Goal: Communication & Community: Answer question/provide support

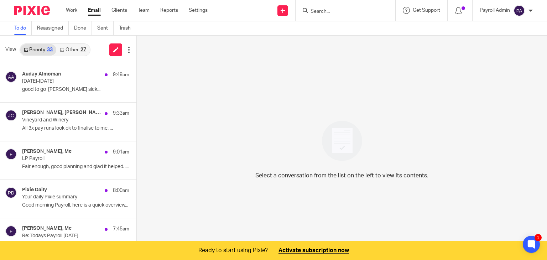
click at [333, 7] on form at bounding box center [348, 10] width 76 height 9
click at [335, 10] on input "Search" at bounding box center [342, 12] width 64 height 6
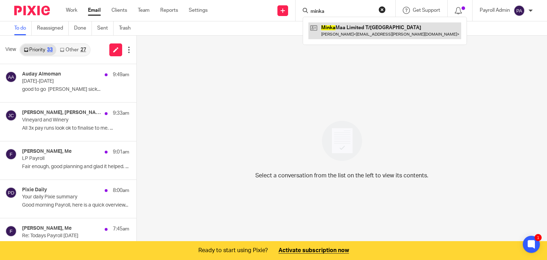
type input "minka"
click at [336, 30] on link at bounding box center [384, 30] width 153 height 16
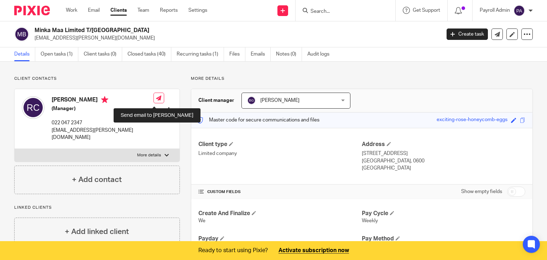
click at [156, 100] on icon at bounding box center [158, 97] width 5 height 5
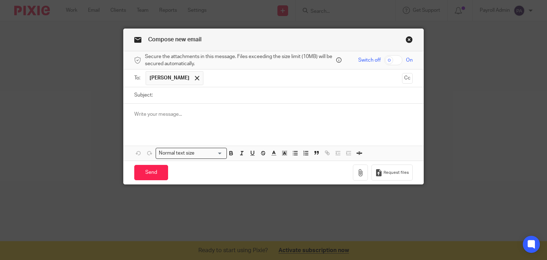
click at [165, 98] on input "Subject:" at bounding box center [284, 95] width 257 height 16
type input "Todays Payroll [DATE]"
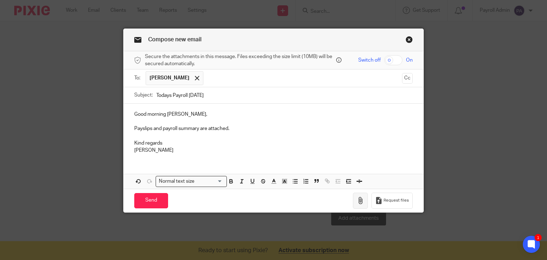
click at [360, 200] on icon "button" at bounding box center [360, 200] width 7 height 7
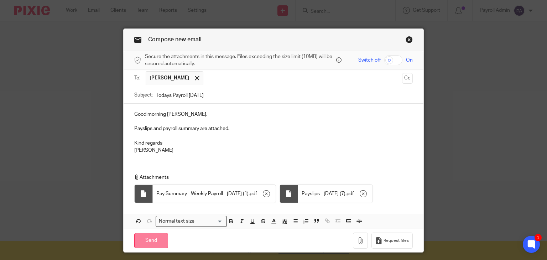
click at [150, 237] on input "Send" at bounding box center [151, 240] width 34 height 15
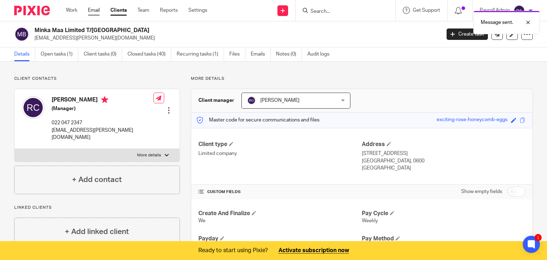
click at [91, 10] on link "Email" at bounding box center [94, 10] width 12 height 7
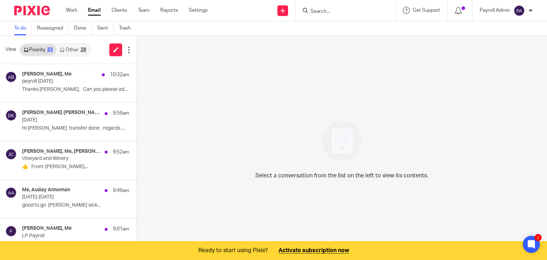
click at [333, 10] on input "Search" at bounding box center [342, 12] width 64 height 6
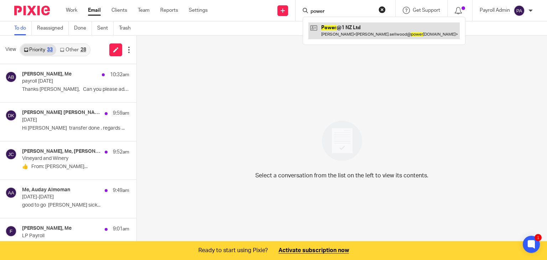
type input "power"
click at [342, 31] on link at bounding box center [383, 30] width 151 height 16
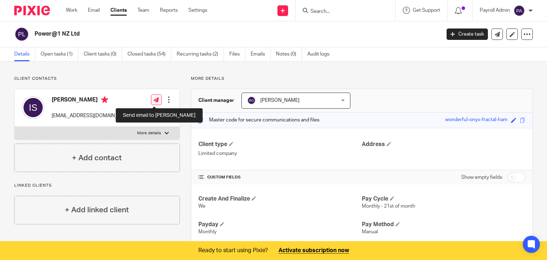
click at [154, 102] on icon at bounding box center [156, 99] width 5 height 5
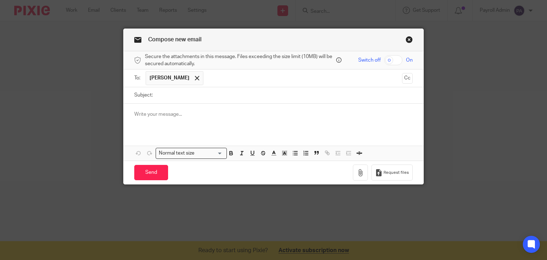
click at [168, 96] on input "Subject:" at bounding box center [284, 95] width 257 height 16
type input "Todays Payroll 19.08.25"
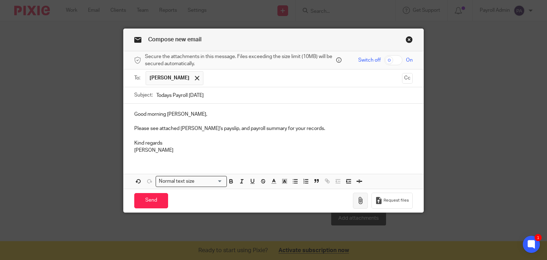
click at [358, 202] on icon "button" at bounding box center [360, 200] width 7 height 7
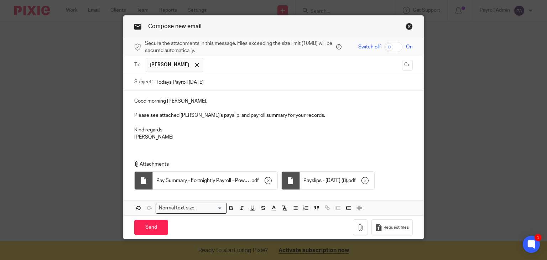
scroll to position [20, 0]
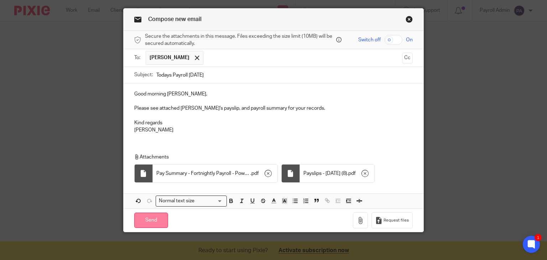
click at [147, 219] on input "Send" at bounding box center [151, 220] width 34 height 15
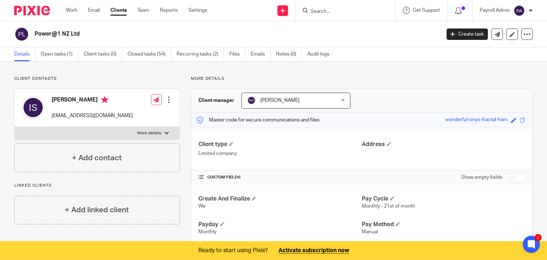
click at [327, 12] on input "Search" at bounding box center [342, 12] width 64 height 6
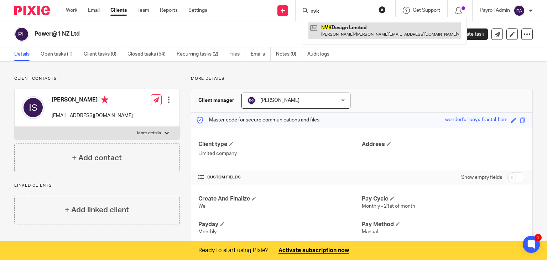
type input "nvk"
click at [332, 26] on link at bounding box center [384, 30] width 153 height 16
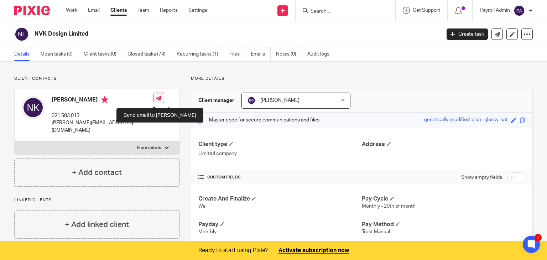
click at [156, 99] on icon at bounding box center [158, 97] width 5 height 5
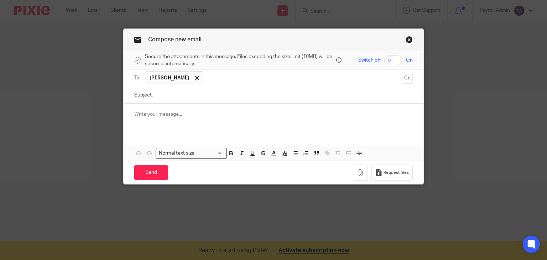
click at [157, 93] on input "Subject:" at bounding box center [284, 95] width 257 height 16
type input "20th Payroll"
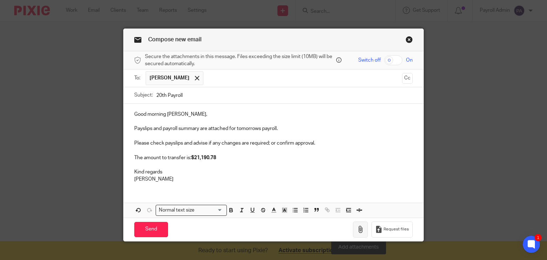
click at [359, 228] on icon "button" at bounding box center [360, 229] width 7 height 7
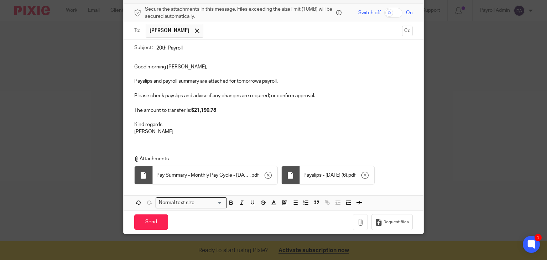
scroll to position [49, 0]
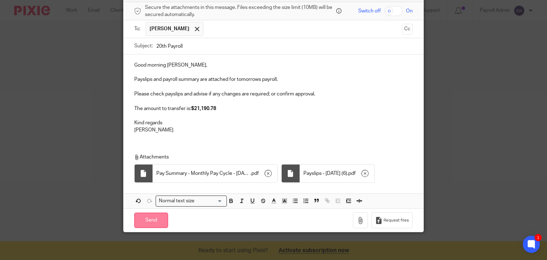
click at [149, 219] on input "Send" at bounding box center [151, 220] width 34 height 15
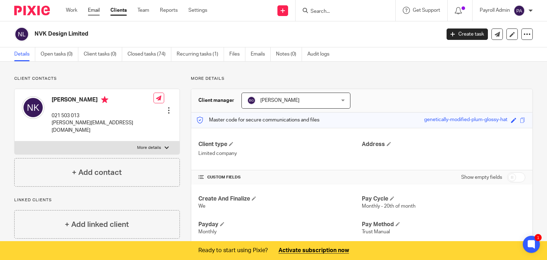
click at [94, 10] on link "Email" at bounding box center [94, 10] width 12 height 7
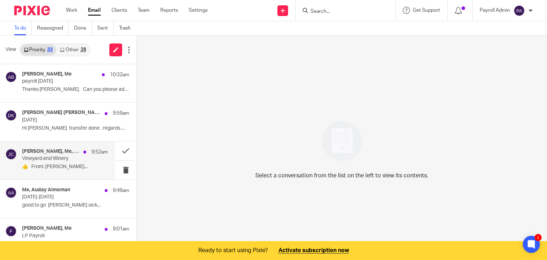
click at [51, 154] on div "[PERSON_NAME], Me, [PERSON_NAME] 9:52am" at bounding box center [65, 152] width 86 height 7
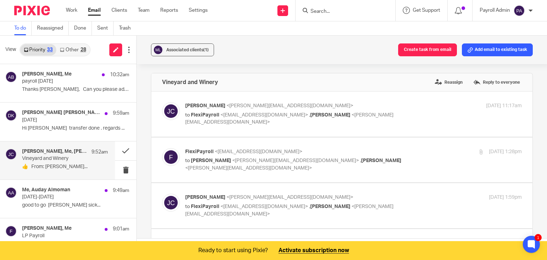
click at [474, 47] on button "Add email to existing task" at bounding box center [497, 49] width 71 height 13
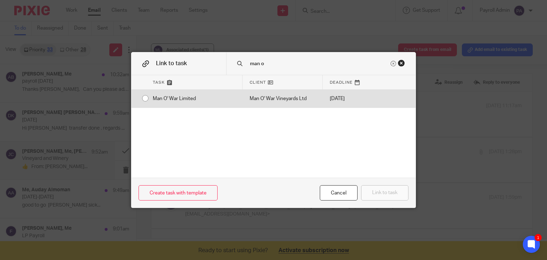
type input "man o"
click at [146, 99] on div "Man O' War Limited" at bounding box center [194, 99] width 97 height 18
radio input "true"
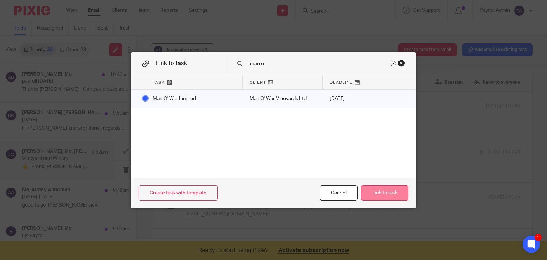
click at [373, 193] on button "Link to task" at bounding box center [384, 192] width 47 height 15
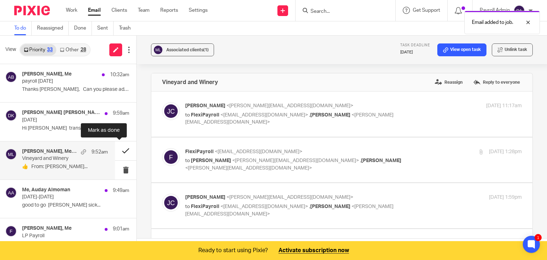
click at [117, 149] on button at bounding box center [125, 150] width 21 height 19
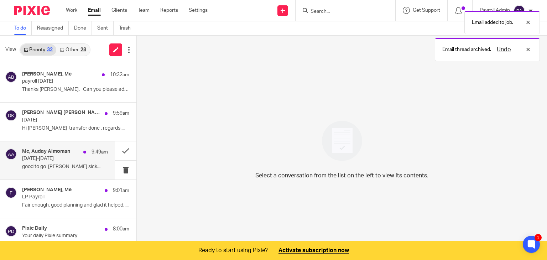
click at [68, 151] on h4 "Me, Auday Almoman" at bounding box center [46, 152] width 48 height 6
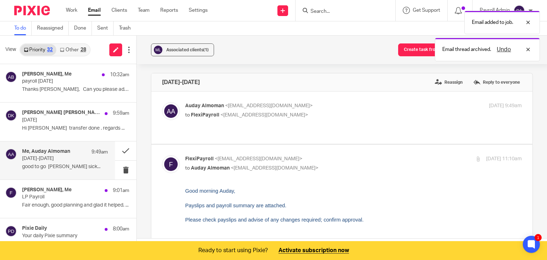
click at [68, 151] on h4 "Me, Auday Almoman" at bounding box center [46, 152] width 48 height 6
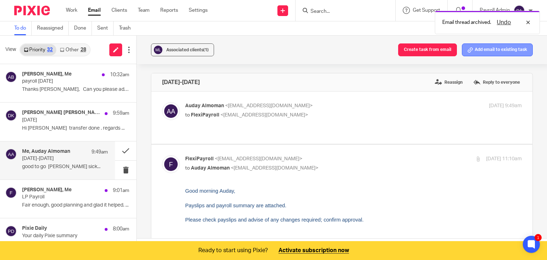
click at [489, 49] on button "Add email to existing task" at bounding box center [497, 49] width 71 height 13
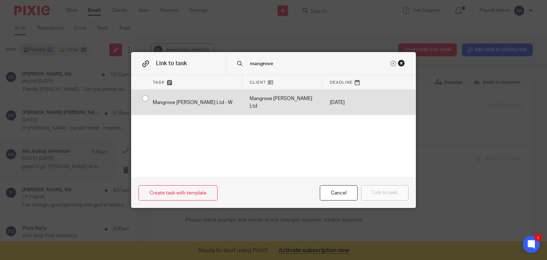
type input "mangrove"
click at [146, 96] on div "Mangrove [PERSON_NAME] Ltd - W" at bounding box center [194, 102] width 97 height 25
radio input "true"
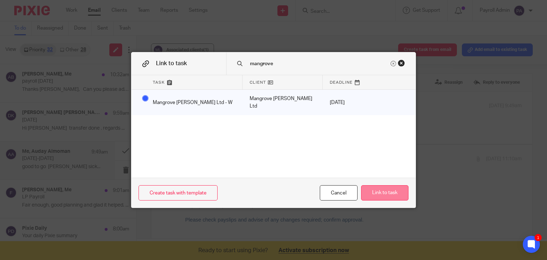
click at [384, 196] on button "Link to task" at bounding box center [384, 192] width 47 height 15
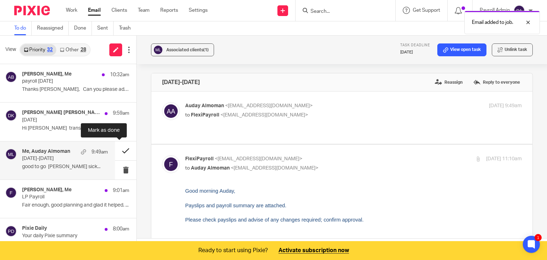
click at [119, 150] on button at bounding box center [125, 150] width 21 height 19
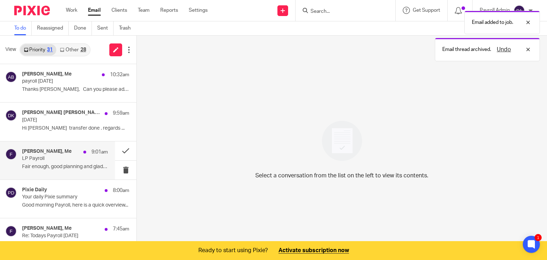
click at [58, 156] on p "LP Payroll" at bounding box center [56, 159] width 69 height 6
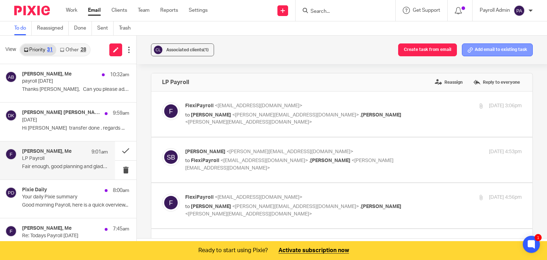
click at [487, 47] on button "Add email to existing task" at bounding box center [497, 49] width 71 height 13
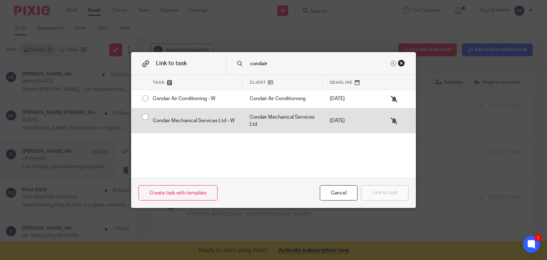
type input "condair"
click at [139, 114] on input "radio" at bounding box center [146, 117] width 14 height 14
radio input "false"
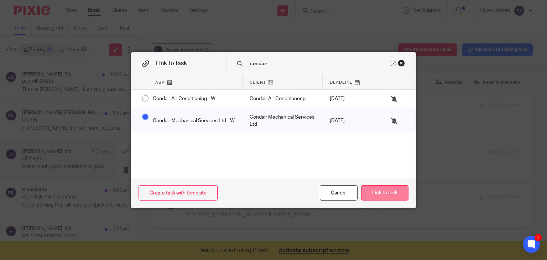
click at [398, 195] on button "Link to task" at bounding box center [384, 192] width 47 height 15
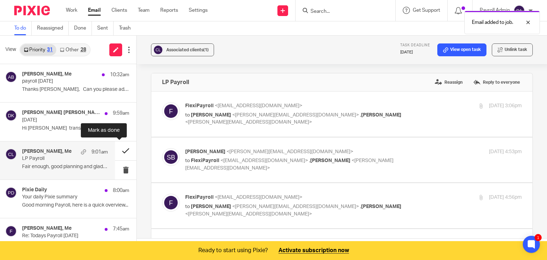
click at [117, 147] on button at bounding box center [125, 150] width 21 height 19
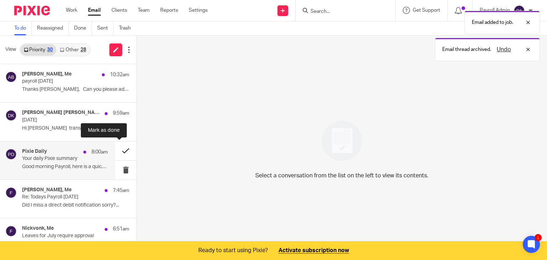
click at [119, 149] on button at bounding box center [125, 150] width 21 height 19
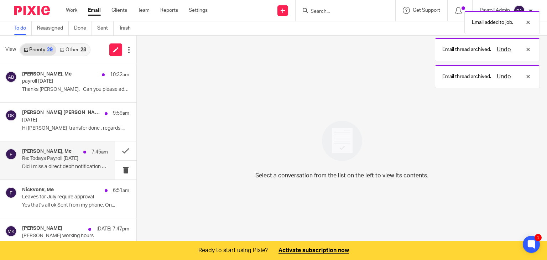
click at [47, 157] on p "Re: Todays Payroll 18.8.25" at bounding box center [56, 159] width 69 height 6
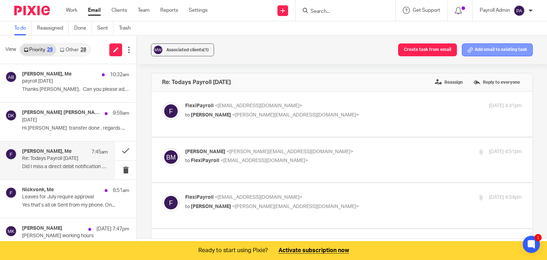
click at [488, 46] on button "Add email to existing task" at bounding box center [497, 49] width 71 height 13
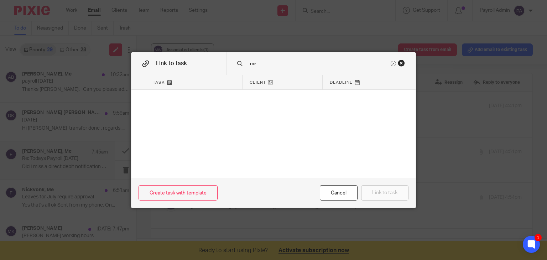
type input "m"
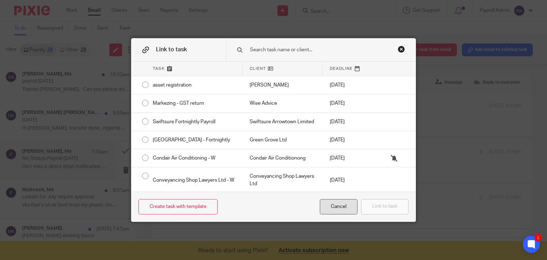
click at [341, 205] on div "Cancel" at bounding box center [339, 206] width 38 height 15
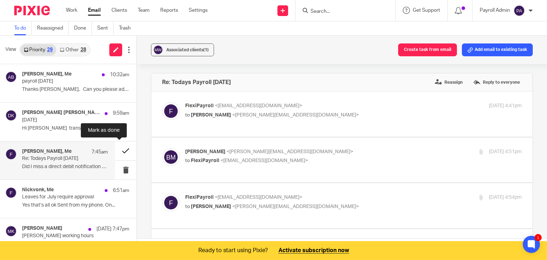
click at [120, 147] on button at bounding box center [125, 150] width 21 height 19
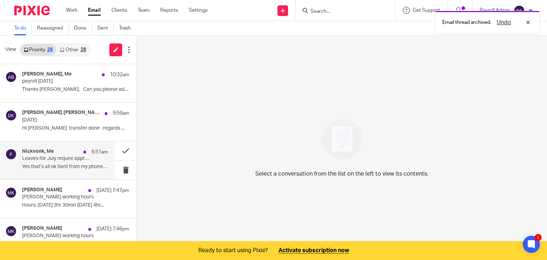
click at [41, 151] on h4 "Nickvonk, Me" at bounding box center [38, 152] width 32 height 6
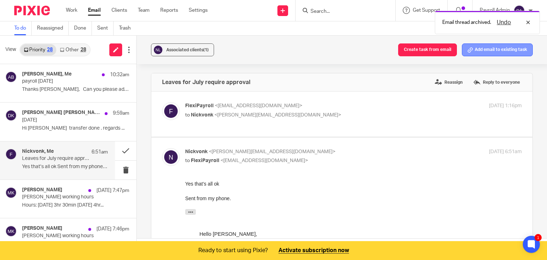
click at [476, 48] on button "Add email to existing task" at bounding box center [497, 49] width 71 height 13
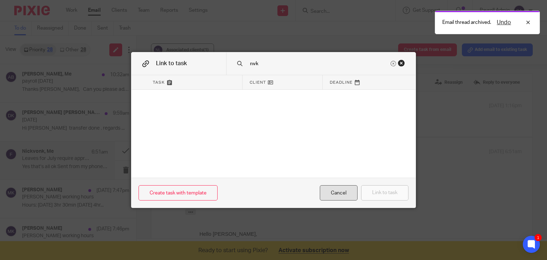
type input "nvk"
click at [338, 194] on div "Cancel" at bounding box center [339, 192] width 38 height 15
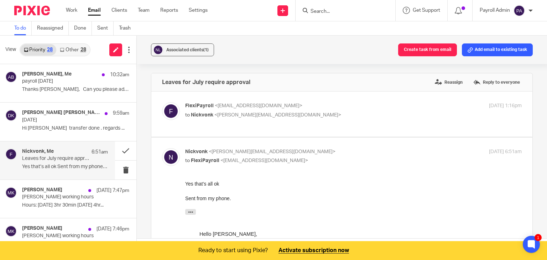
click at [49, 152] on h4 "Nickvonk, Me" at bounding box center [38, 152] width 32 height 6
click at [55, 193] on div "Mousa Kazemi 18 Aug 7:47pm" at bounding box center [65, 190] width 86 height 7
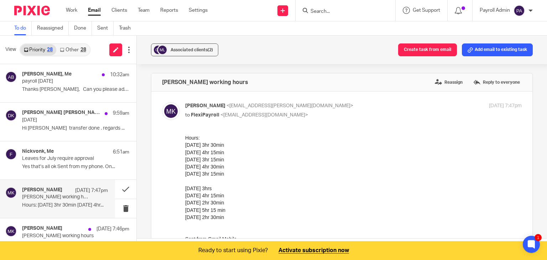
scroll to position [18, 0]
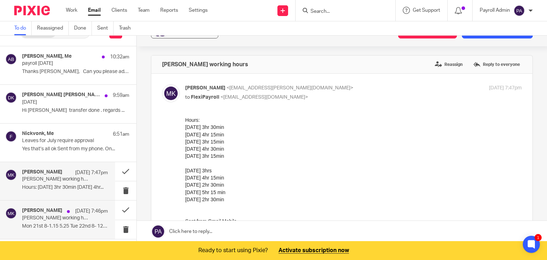
click at [77, 215] on p "[PERSON_NAME] working hours" at bounding box center [56, 218] width 69 height 6
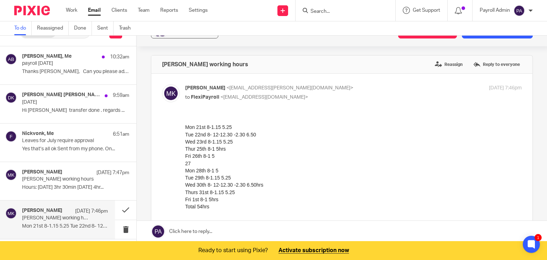
scroll to position [0, 0]
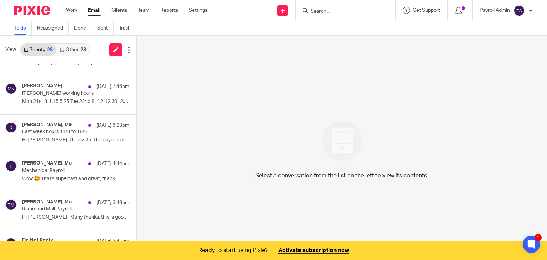
scroll to position [178, 0]
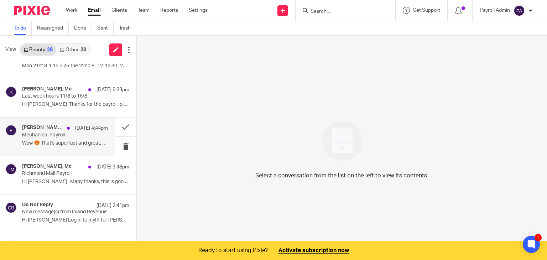
click at [61, 137] on p "Mechanical Payroll" at bounding box center [56, 135] width 69 height 6
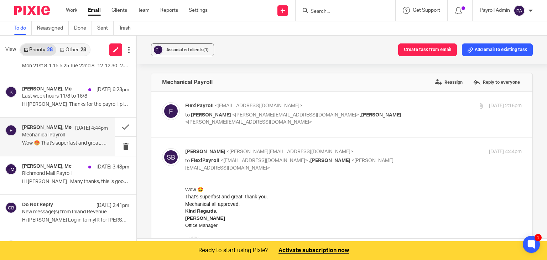
scroll to position [0, 0]
click at [502, 50] on button "Add email to existing task" at bounding box center [497, 49] width 71 height 13
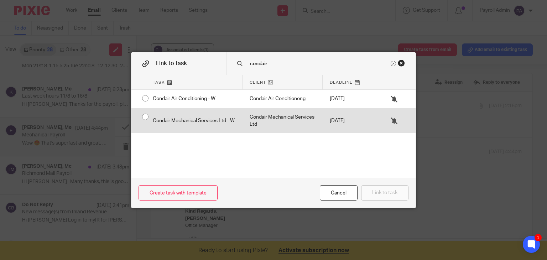
type input "condair"
click at [146, 117] on div "Condair Mechanical Services Ltd - W" at bounding box center [194, 120] width 97 height 25
radio input "true"
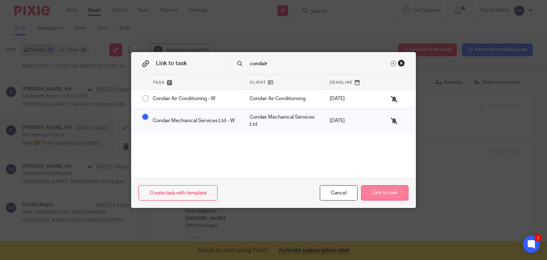
click at [389, 194] on button "Link to task" at bounding box center [384, 192] width 47 height 15
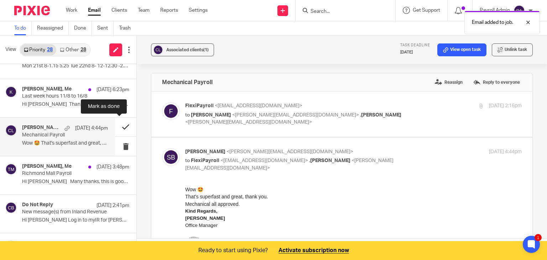
click at [117, 126] on button at bounding box center [125, 127] width 21 height 19
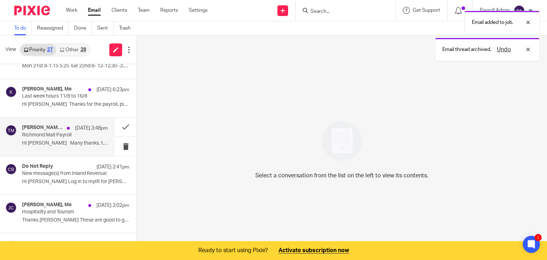
click at [52, 135] on p "Richmond Mall Payroll" at bounding box center [56, 135] width 69 height 6
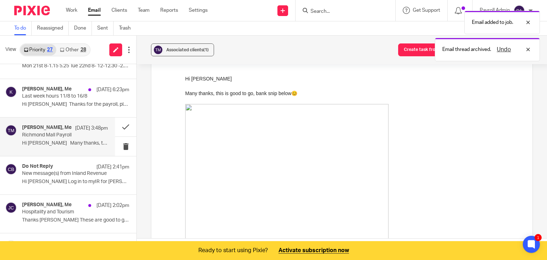
scroll to position [249, 0]
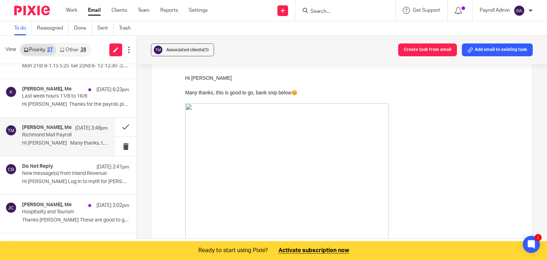
click at [84, 135] on p "Richmond Mall Payroll" at bounding box center [56, 135] width 69 height 6
click at [503, 49] on button "Add email to existing task" at bounding box center [497, 49] width 71 height 13
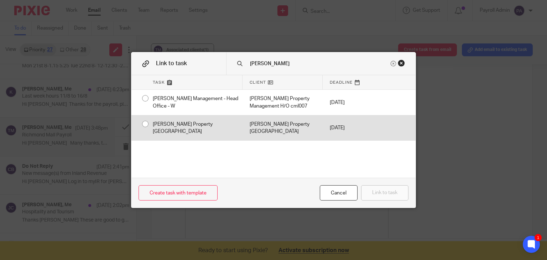
type input "tinline"
click at [142, 123] on input "radio" at bounding box center [146, 124] width 14 height 14
radio input "false"
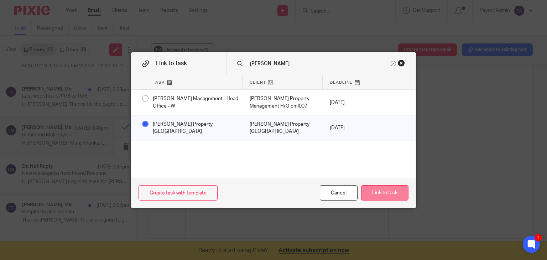
click at [383, 196] on button "Link to task" at bounding box center [384, 192] width 47 height 15
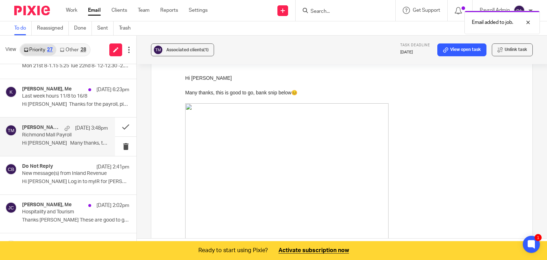
scroll to position [0, 0]
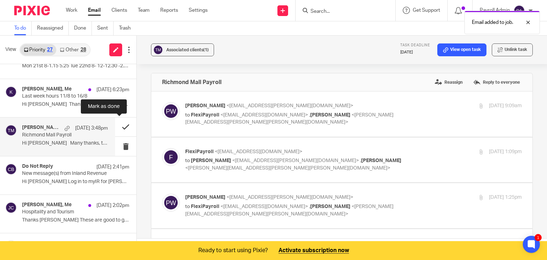
click at [119, 126] on button at bounding box center [125, 127] width 21 height 19
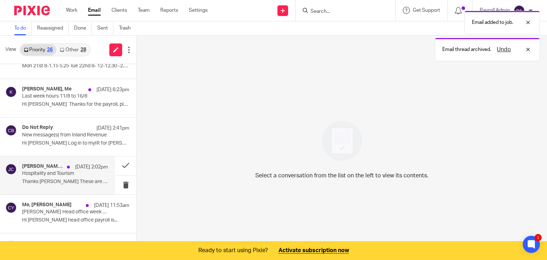
click at [83, 172] on p "Hospitality and Tourism" at bounding box center [56, 174] width 69 height 6
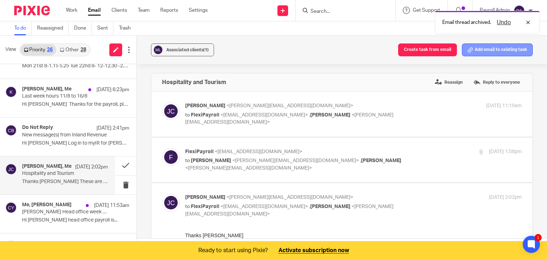
click at [484, 52] on button "Add email to existing task" at bounding box center [497, 49] width 71 height 13
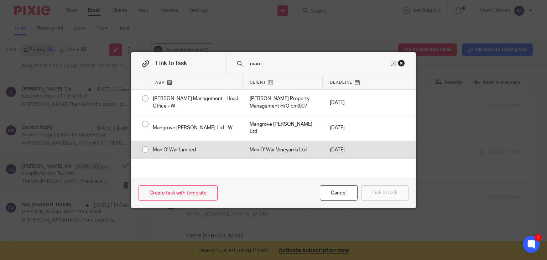
type input "man"
click at [141, 143] on input "radio" at bounding box center [146, 150] width 14 height 14
radio input "false"
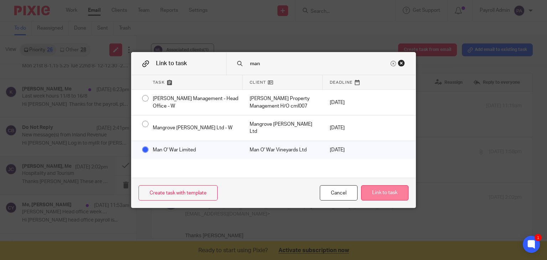
click at [375, 191] on button "Link to task" at bounding box center [384, 192] width 47 height 15
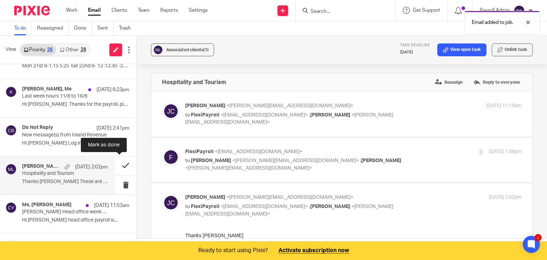
click at [118, 163] on button at bounding box center [125, 165] width 21 height 19
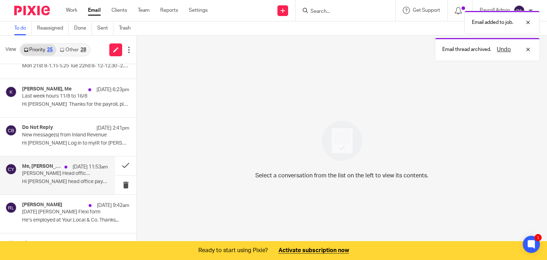
click at [61, 170] on div "18 Aug 11:53am" at bounding box center [84, 166] width 47 height 7
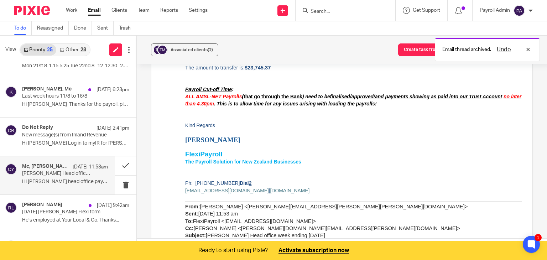
scroll to position [178, 0]
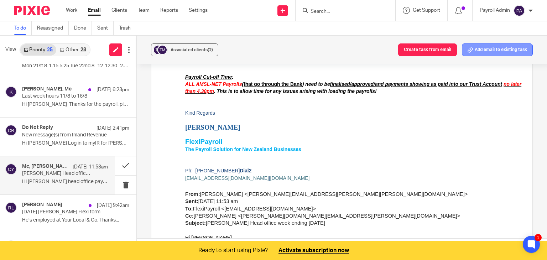
click at [485, 50] on button "Add email to existing task" at bounding box center [497, 49] width 71 height 13
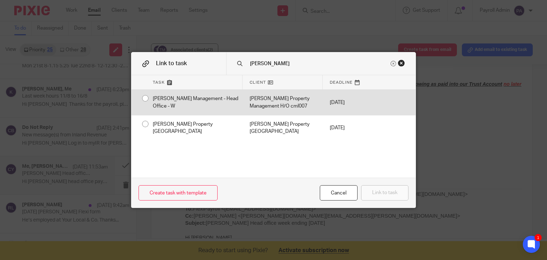
type input "tinline"
click at [146, 97] on div "[PERSON_NAME] Management - Head Office - W" at bounding box center [194, 102] width 97 height 25
radio input "true"
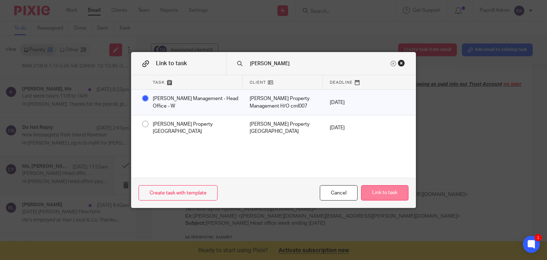
click at [389, 192] on button "Link to task" at bounding box center [384, 192] width 47 height 15
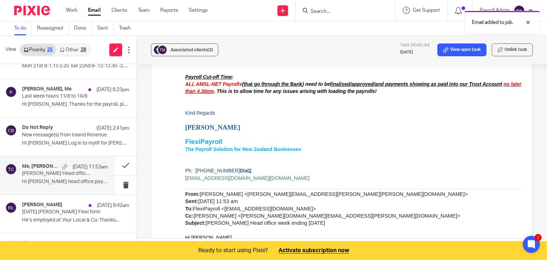
scroll to position [0, 0]
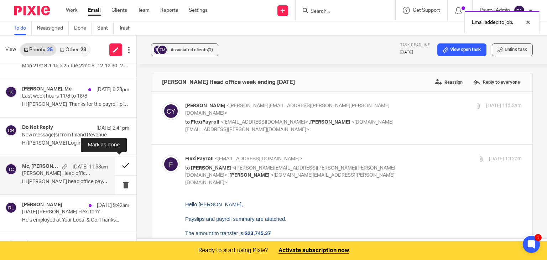
click at [117, 165] on button at bounding box center [125, 165] width 21 height 19
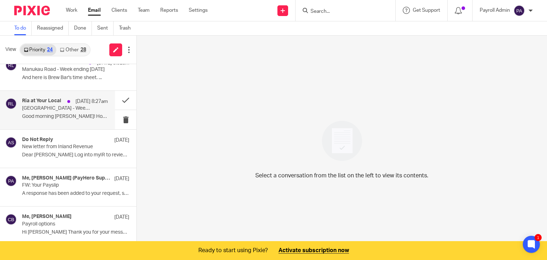
scroll to position [321, 0]
click at [79, 49] on link "Other 28" at bounding box center [72, 49] width 33 height 11
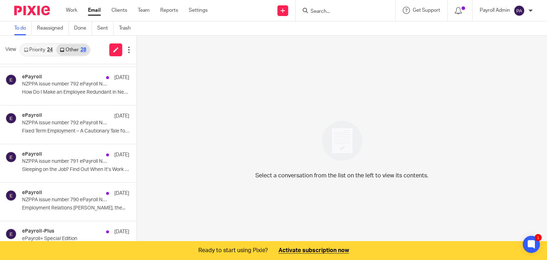
scroll to position [18, 0]
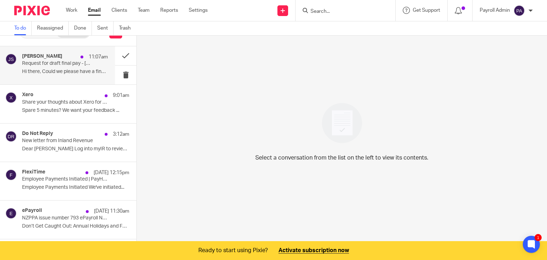
click at [62, 67] on div "Jordan Staines 11:07am Request for draft final pay - Karl M Hi there, Could we …" at bounding box center [65, 65] width 86 height 24
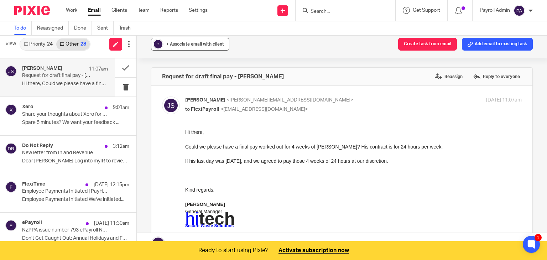
scroll to position [0, 0]
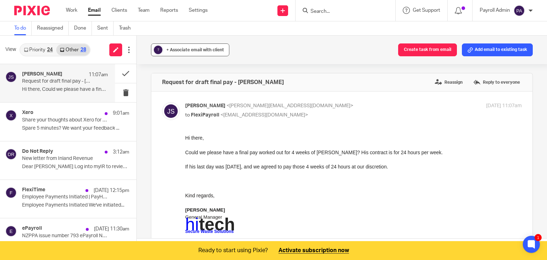
click at [203, 52] on div "+ Associate email with client" at bounding box center [195, 49] width 58 height 7
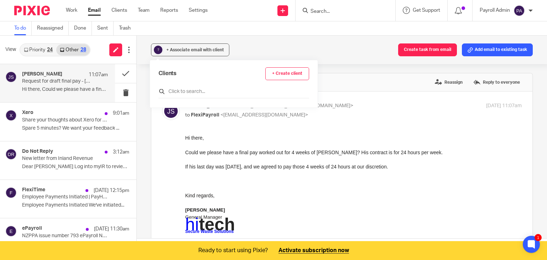
click at [191, 91] on input "text" at bounding box center [233, 91] width 151 height 7
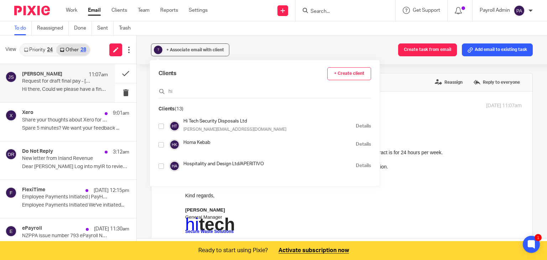
type input "hi"
click at [161, 126] on input "checkbox" at bounding box center [160, 126] width 5 height 5
checkbox input "true"
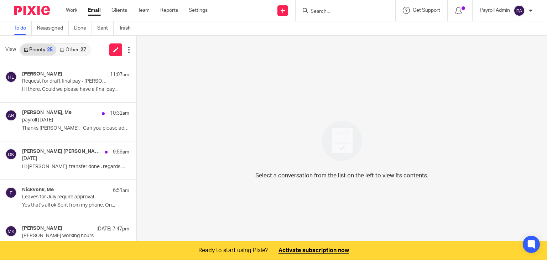
click at [78, 50] on link "Other 27" at bounding box center [72, 49] width 33 height 11
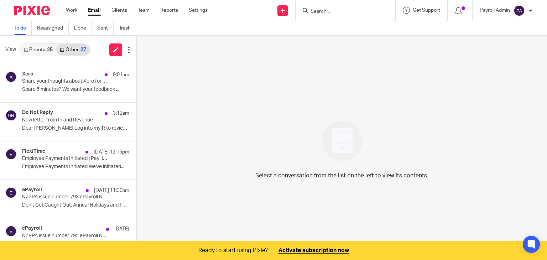
scroll to position [18, 0]
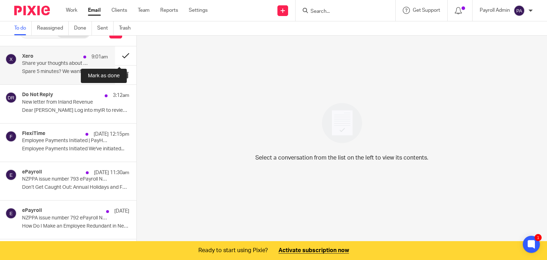
click at [118, 54] on button at bounding box center [125, 55] width 21 height 19
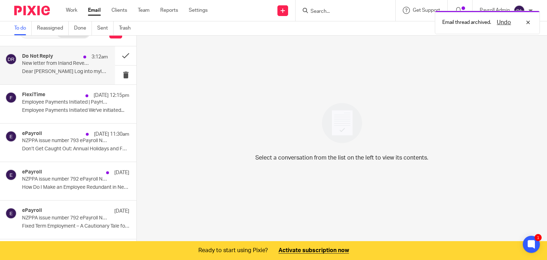
click at [52, 63] on p "New letter from Inland Revenue" at bounding box center [56, 64] width 69 height 6
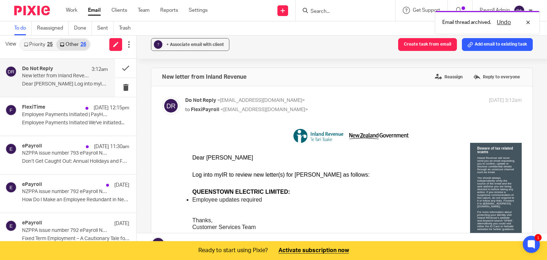
scroll to position [0, 0]
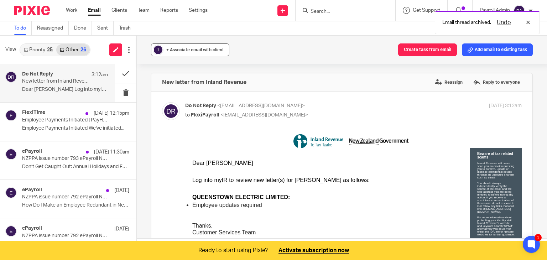
click at [194, 52] on div "+ Associate email with client" at bounding box center [195, 49] width 58 height 7
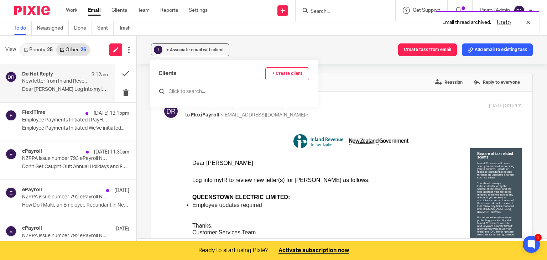
click at [188, 90] on input "text" at bounding box center [233, 91] width 151 height 7
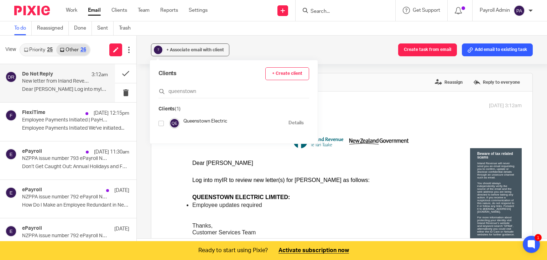
type input "queenstown"
click at [161, 124] on input "checkbox" at bounding box center [160, 123] width 5 height 5
checkbox input "true"
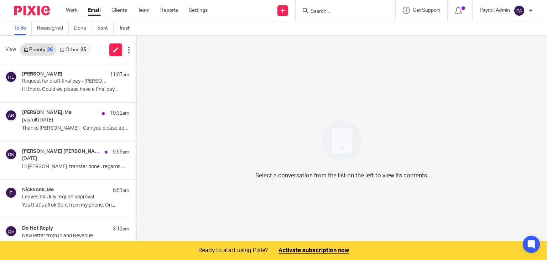
click at [78, 49] on link "Other 25" at bounding box center [72, 49] width 33 height 11
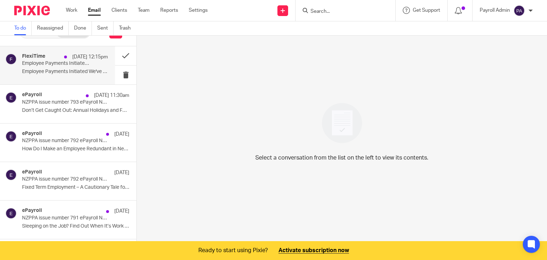
click at [81, 66] on p "Employee Payments Initiated | PayHero" at bounding box center [56, 64] width 69 height 6
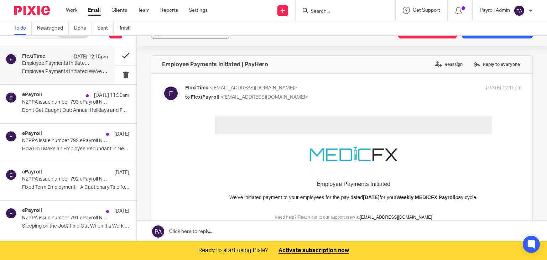
scroll to position [0, 0]
click at [121, 55] on button at bounding box center [125, 55] width 21 height 19
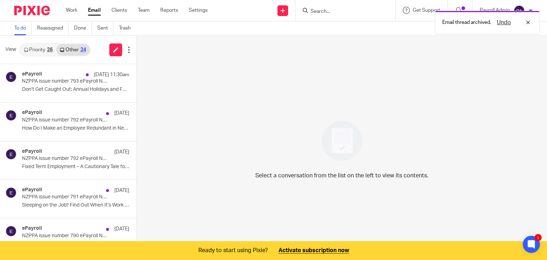
click at [44, 48] on link "Priority 26" at bounding box center [38, 49] width 36 height 11
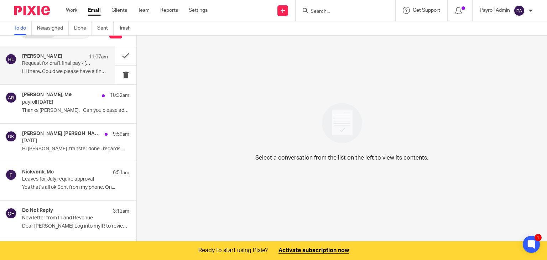
click at [59, 62] on p "Request for draft final pay - [PERSON_NAME]" at bounding box center [56, 64] width 69 height 6
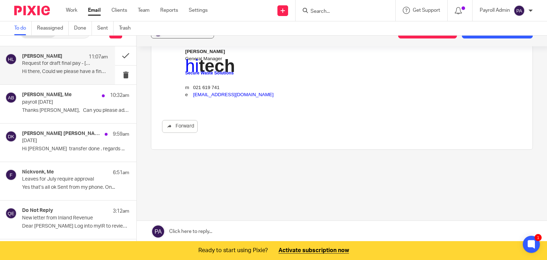
scroll to position [0, 0]
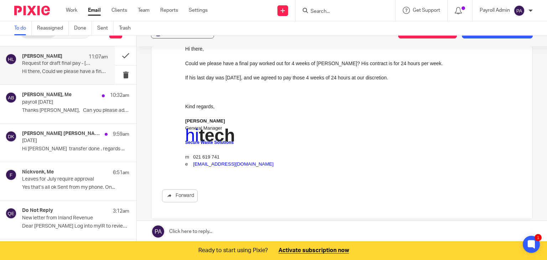
drag, startPoint x: 195, startPoint y: 230, endPoint x: 216, endPoint y: 178, distance: 55.3
click at [196, 230] on link at bounding box center [342, 231] width 410 height 21
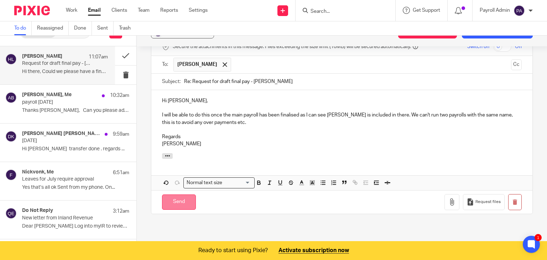
click at [182, 206] on input "Send" at bounding box center [179, 201] width 34 height 15
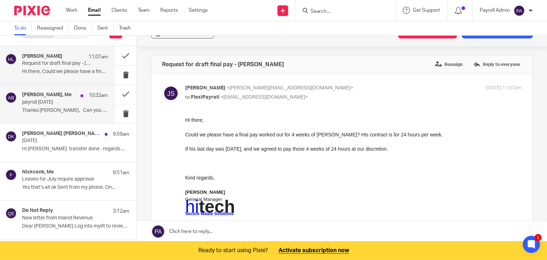
click at [54, 109] on p "Thanks [PERSON_NAME], Can you please add 2..." at bounding box center [65, 111] width 86 height 6
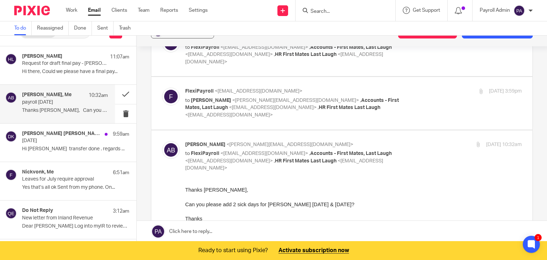
scroll to position [107, 0]
